Goal: Check status: Check status

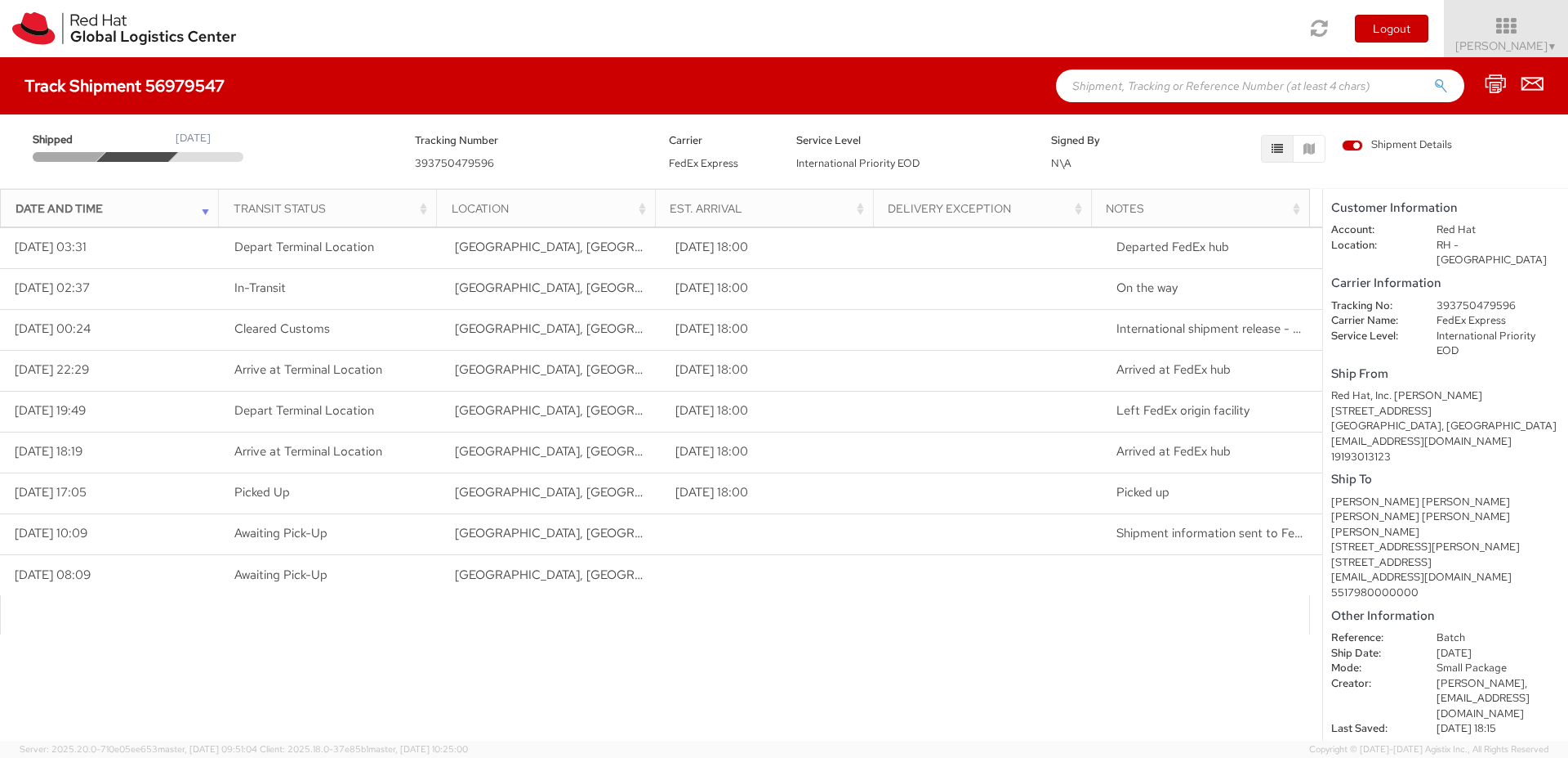
drag, startPoint x: 175, startPoint y: 135, endPoint x: 326, endPoint y: 146, distance: 151.4
click at [326, 146] on div "Shipped [DATE]" at bounding box center [211, 146] width 382 height 31
click at [449, 163] on span "393750479596" at bounding box center [455, 163] width 79 height 14
click at [536, 163] on div "Tracking Number 393750479596" at bounding box center [529, 151] width 255 height 41
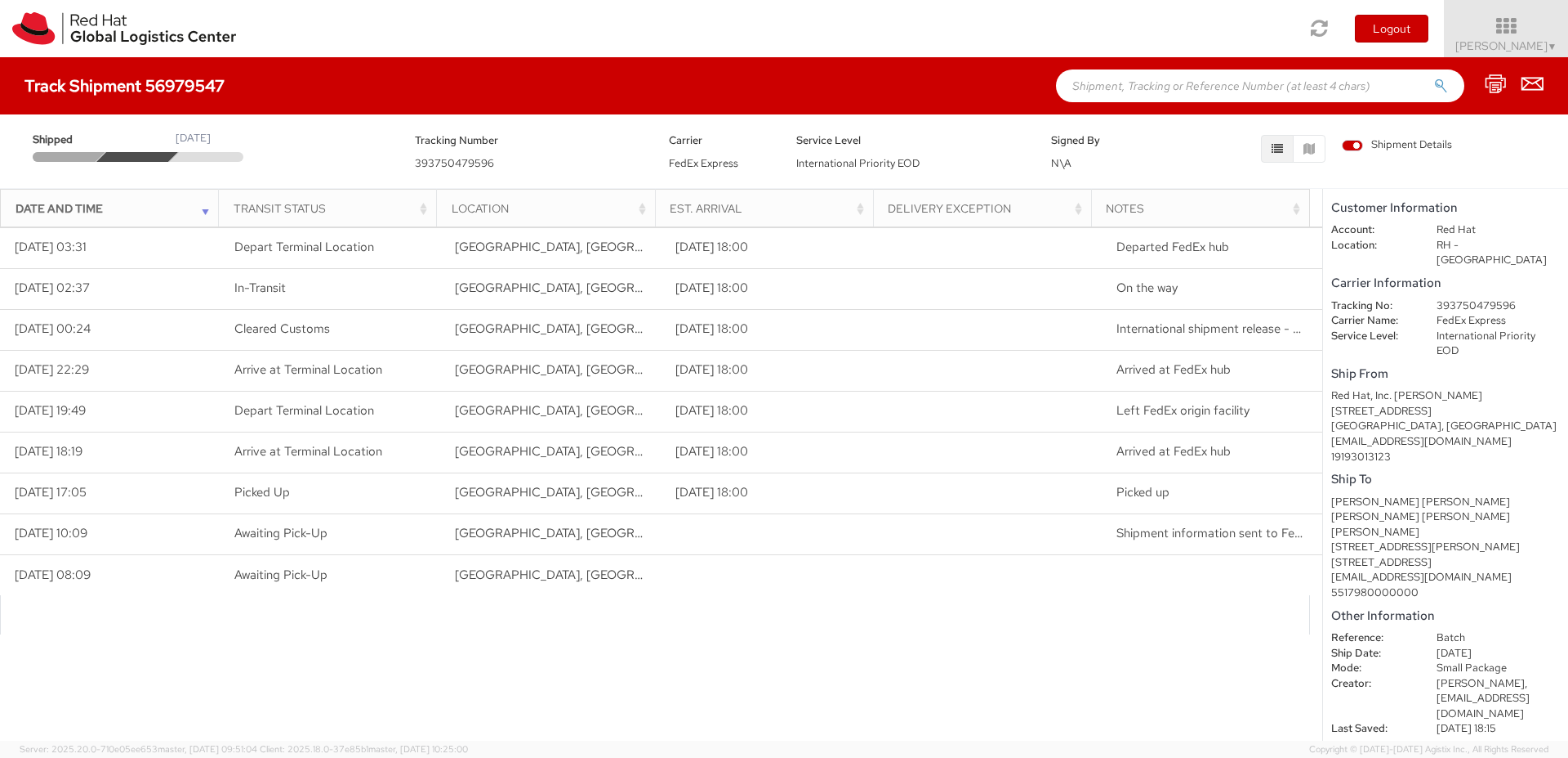
click at [700, 163] on span "FedEx Express" at bounding box center [704, 163] width 69 height 14
click at [767, 162] on div "Carrier FedEx Express" at bounding box center [721, 151] width 128 height 41
click at [455, 162] on span "393750479596" at bounding box center [455, 163] width 79 height 14
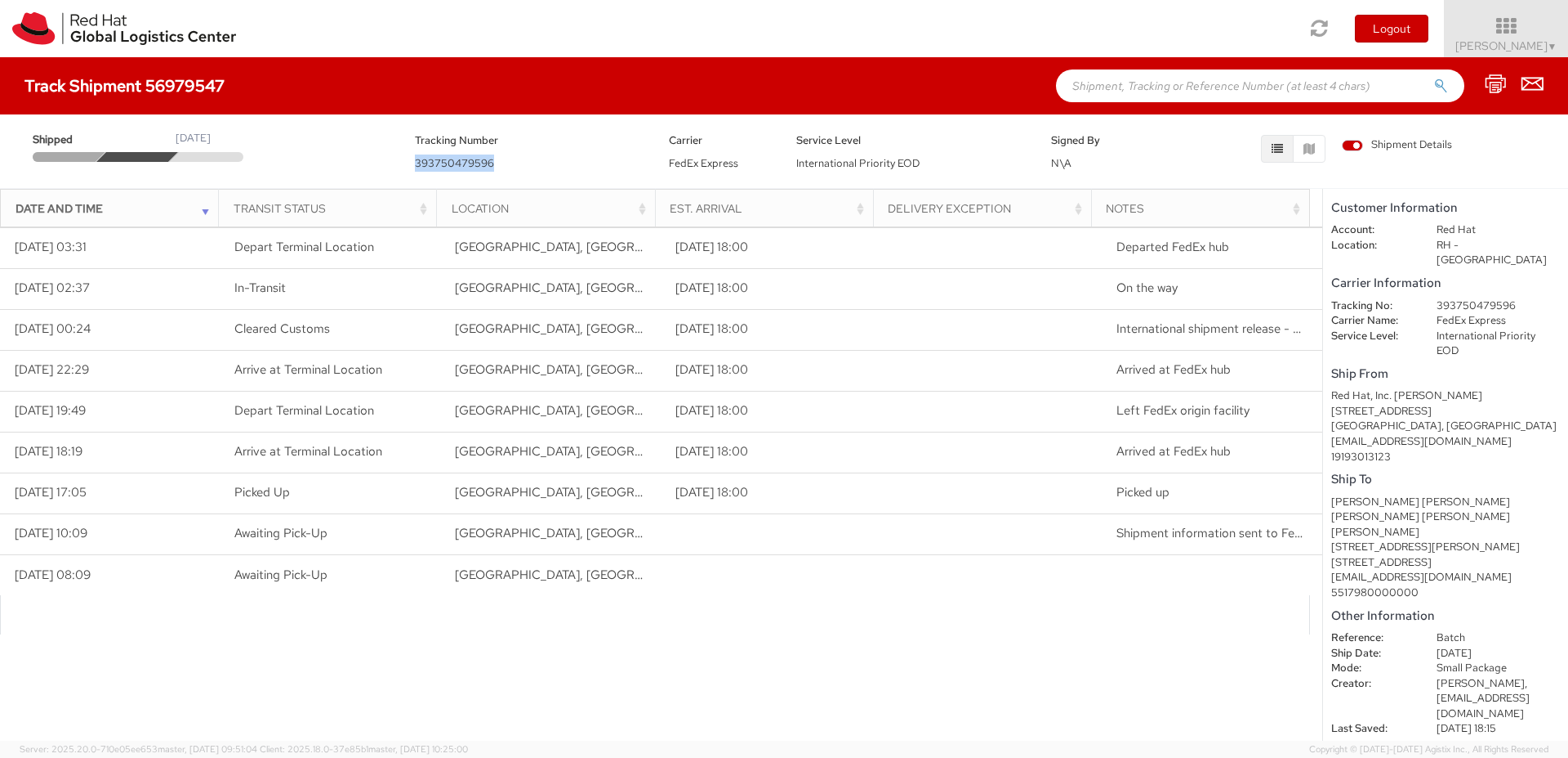
copy span "393750479596"
